Goal: Task Accomplishment & Management: Use online tool/utility

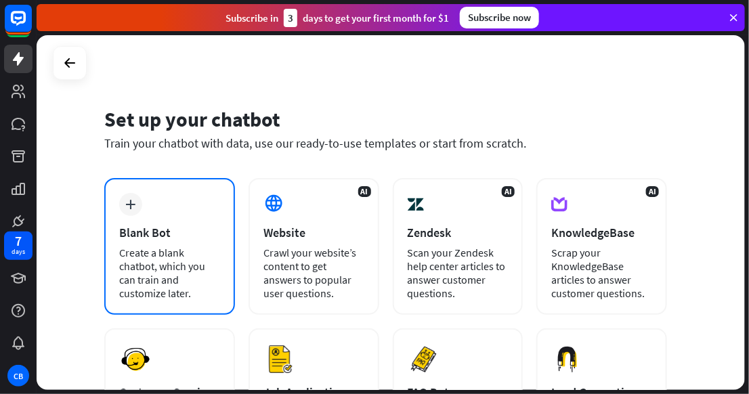
click at [156, 218] on div "plus Blank Bot Create a blank chatbot, which you can train and customize later." at bounding box center [169, 246] width 131 height 137
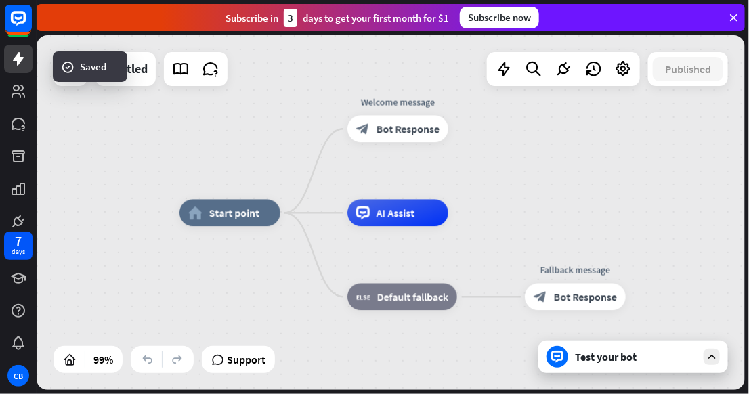
click at [615, 357] on div "Test your bot" at bounding box center [636, 357] width 122 height 14
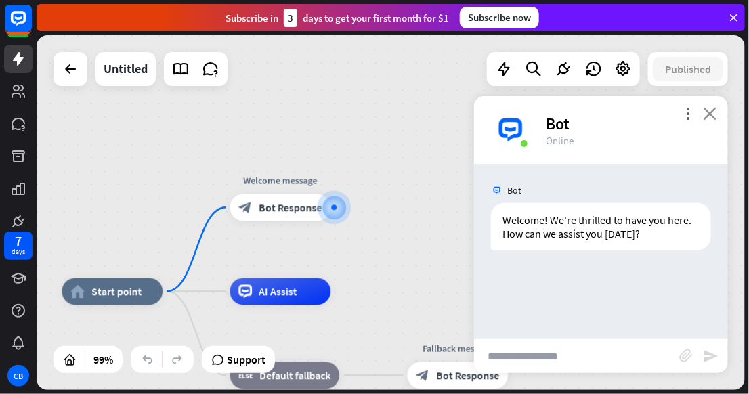
click at [708, 110] on icon "close" at bounding box center [710, 113] width 14 height 13
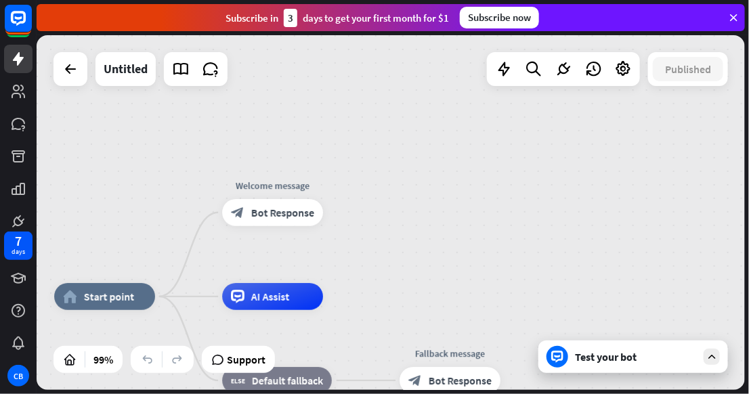
click at [733, 19] on icon at bounding box center [733, 18] width 12 height 12
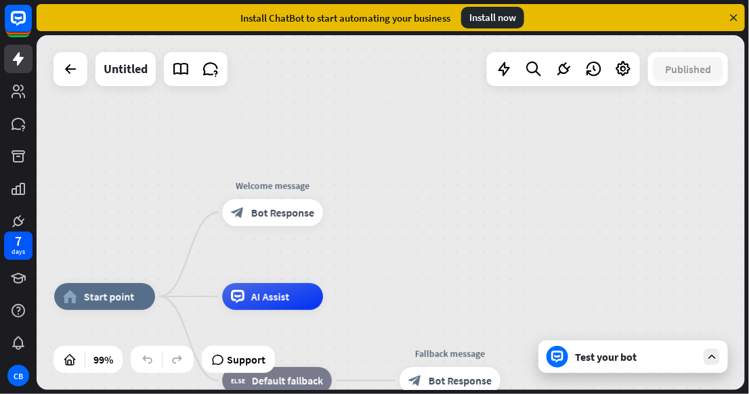
click at [733, 21] on icon at bounding box center [733, 18] width 12 height 12
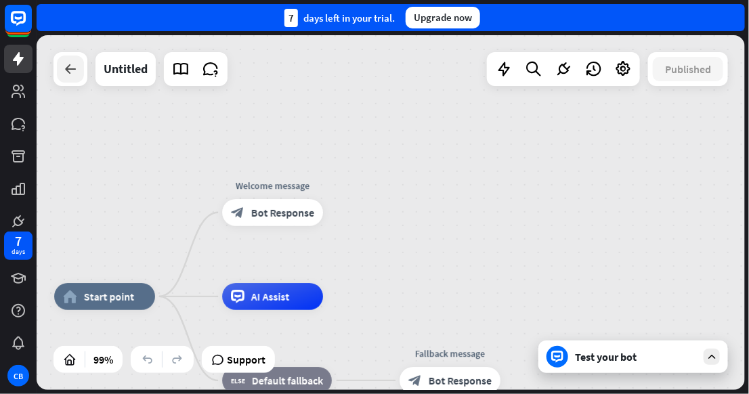
click at [71, 74] on icon at bounding box center [70, 69] width 16 height 16
